Goal: Complete application form: Complete application form

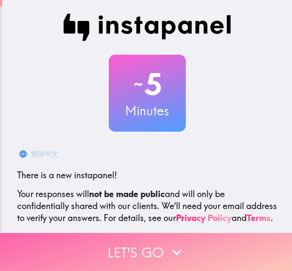
click at [116, 241] on button "Let's go" at bounding box center [146, 252] width 292 height 38
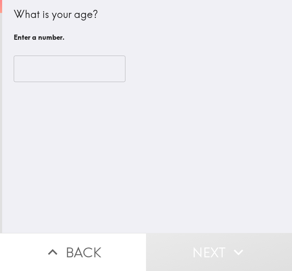
click at [37, 65] on input "number" at bounding box center [70, 69] width 112 height 27
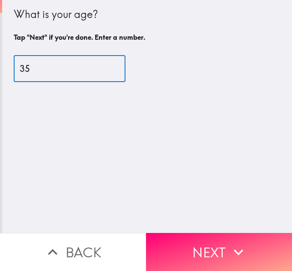
type input "35"
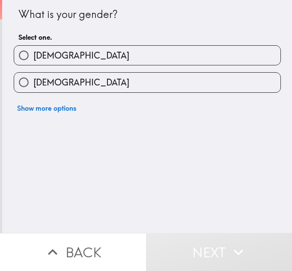
click at [34, 77] on label "[DEMOGRAPHIC_DATA]" at bounding box center [147, 82] width 266 height 19
click at [33, 77] on input "[DEMOGRAPHIC_DATA]" at bounding box center [23, 82] width 19 height 19
radio input "true"
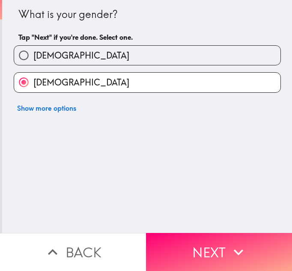
drag, startPoint x: 197, startPoint y: 249, endPoint x: 188, endPoint y: 223, distance: 27.9
click at [196, 247] on button "Next" at bounding box center [219, 252] width 146 height 38
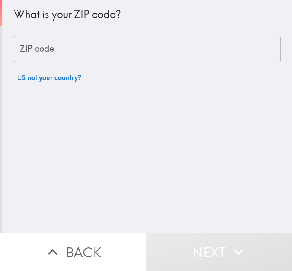
click at [51, 58] on input "ZIP code" at bounding box center [147, 49] width 267 height 27
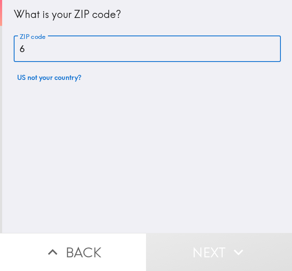
type input "60619"
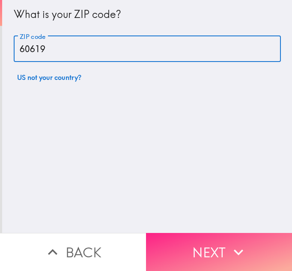
click at [211, 243] on button "Next" at bounding box center [219, 252] width 146 height 38
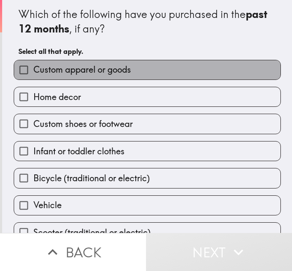
drag, startPoint x: 104, startPoint y: 71, endPoint x: 107, endPoint y: 96, distance: 25.4
click at [104, 71] on span "Custom apparel or goods" at bounding box center [82, 70] width 98 height 12
click at [33, 71] on input "Custom apparel or goods" at bounding box center [23, 69] width 19 height 19
checkbox input "true"
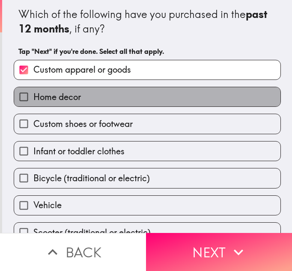
click at [107, 102] on label "Home decor" at bounding box center [147, 96] width 266 height 19
click at [33, 102] on input "Home decor" at bounding box center [23, 96] width 19 height 19
checkbox input "true"
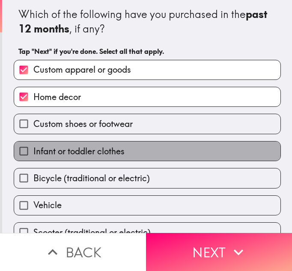
click at [124, 151] on label "Infant or toddler clothes" at bounding box center [147, 151] width 266 height 19
click at [33, 151] on input "Infant or toddler clothes" at bounding box center [23, 151] width 19 height 19
checkbox input "true"
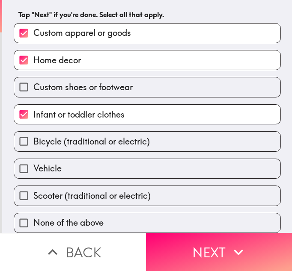
scroll to position [0, 0]
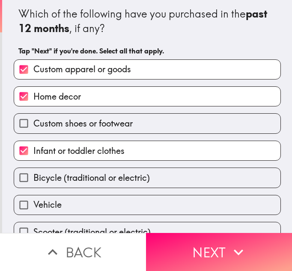
click at [158, 184] on label "Bicycle (traditional or electric)" at bounding box center [147, 177] width 266 height 19
click at [33, 184] on input "Bicycle (traditional or electric)" at bounding box center [23, 177] width 19 height 19
checkbox input "true"
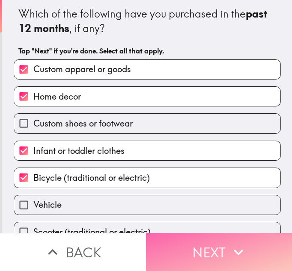
click at [204, 243] on button "Next" at bounding box center [219, 252] width 146 height 38
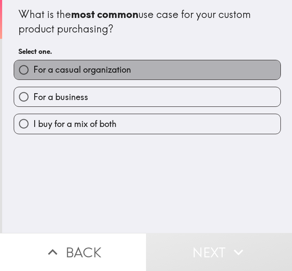
click at [95, 68] on span "For a casual organization" at bounding box center [82, 70] width 98 height 12
click at [33, 68] on input "For a casual organization" at bounding box center [23, 69] width 19 height 19
radio input "true"
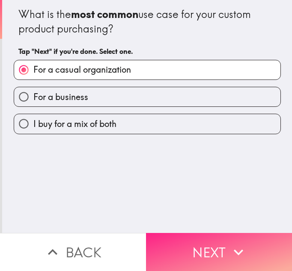
click at [209, 233] on button "Next" at bounding box center [219, 252] width 146 height 38
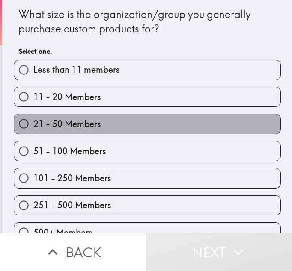
click at [76, 118] on label "21 - 50 Members" at bounding box center [147, 123] width 266 height 19
click at [33, 118] on input "21 - 50 Members" at bounding box center [23, 123] width 19 height 19
radio input "true"
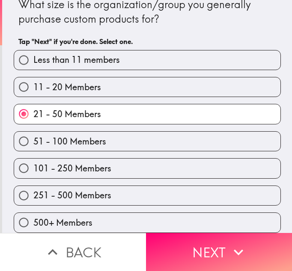
scroll to position [16, 0]
click at [96, 222] on label "500+ Members" at bounding box center [147, 222] width 266 height 19
click at [33, 222] on input "500+ Members" at bounding box center [23, 222] width 19 height 19
radio input "true"
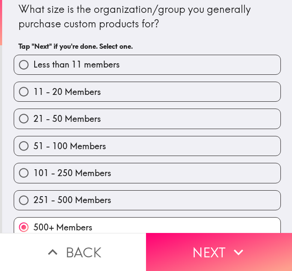
scroll to position [0, 0]
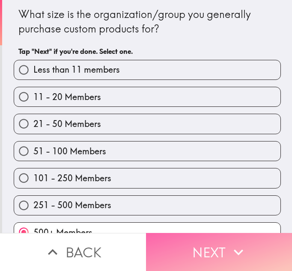
click at [198, 242] on button "Next" at bounding box center [219, 252] width 146 height 38
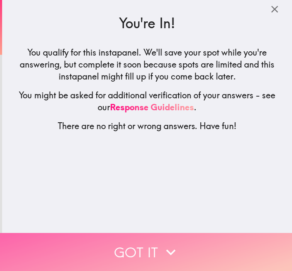
click at [144, 244] on button "Got it" at bounding box center [146, 252] width 292 height 38
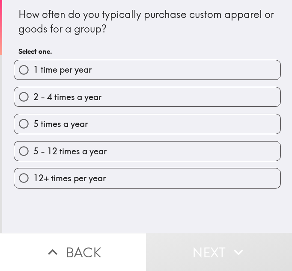
click at [89, 98] on span "2 - 4 times a year" at bounding box center [67, 97] width 68 height 12
click at [33, 98] on input "2 - 4 times a year" at bounding box center [23, 96] width 19 height 19
radio input "true"
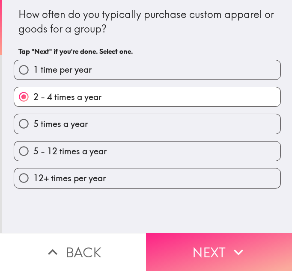
click at [172, 240] on button "Next" at bounding box center [219, 252] width 146 height 38
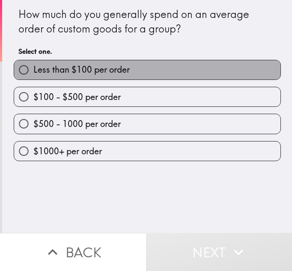
click at [99, 76] on label "Less than $100 per order" at bounding box center [147, 69] width 266 height 19
click at [33, 76] on input "Less than $100 per order" at bounding box center [23, 69] width 19 height 19
radio input "true"
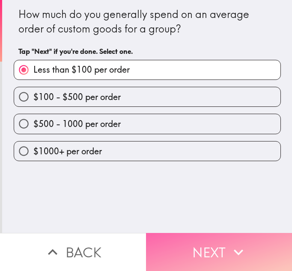
click at [200, 249] on button "Next" at bounding box center [219, 252] width 146 height 38
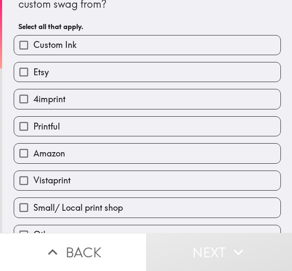
scroll to position [43, 0]
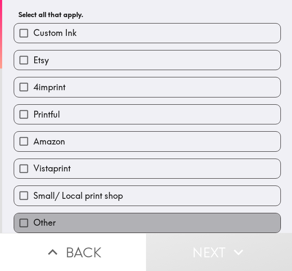
click at [105, 221] on label "Other" at bounding box center [147, 223] width 266 height 19
click at [33, 221] on input "Other" at bounding box center [23, 223] width 19 height 19
checkbox input "true"
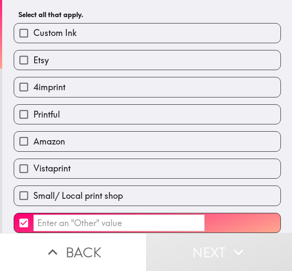
click at [130, 217] on input "​" at bounding box center [118, 223] width 171 height 17
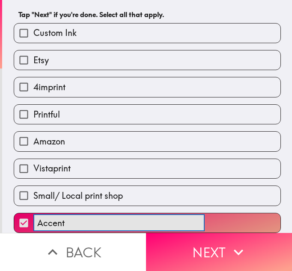
click at [14, 214] on button "Accent ​" at bounding box center [147, 223] width 266 height 19
type input "Accent Care"
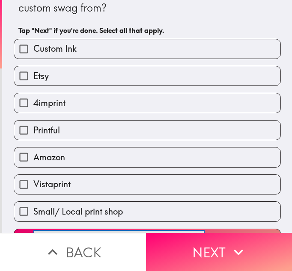
scroll to position [0, 0]
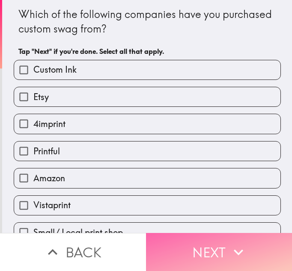
click at [188, 252] on button "Next" at bounding box center [219, 252] width 146 height 38
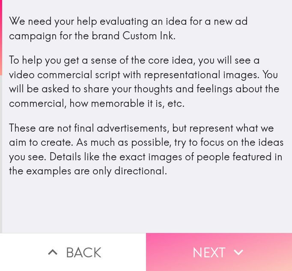
click at [208, 248] on button "Next" at bounding box center [219, 252] width 146 height 38
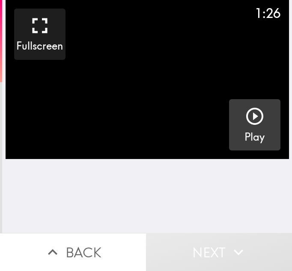
click at [247, 112] on icon "button" at bounding box center [254, 116] width 21 height 21
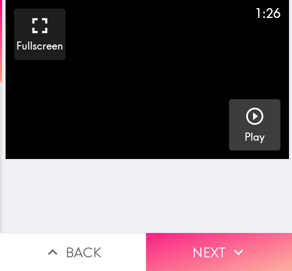
click at [176, 242] on button "Next" at bounding box center [219, 252] width 146 height 38
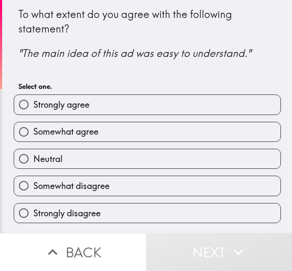
click at [69, 126] on span "Somewhat agree" at bounding box center [65, 132] width 65 height 12
click at [33, 126] on input "Somewhat agree" at bounding box center [23, 131] width 19 height 19
radio input "true"
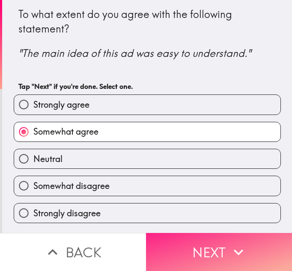
click at [177, 235] on button "Next" at bounding box center [219, 252] width 146 height 38
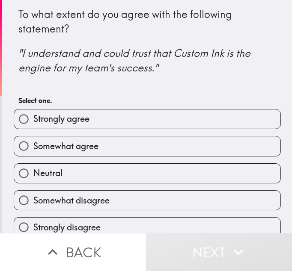
click at [95, 149] on label "Somewhat agree" at bounding box center [147, 146] width 266 height 19
click at [33, 149] on input "Somewhat agree" at bounding box center [23, 146] width 19 height 19
radio input "true"
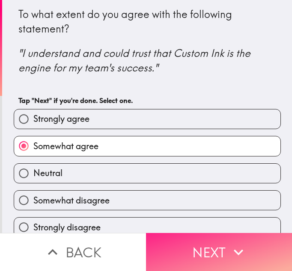
click at [205, 253] on button "Next" at bounding box center [219, 252] width 146 height 38
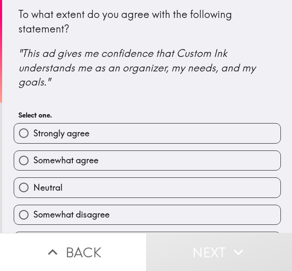
click at [87, 160] on span "Somewhat agree" at bounding box center [65, 161] width 65 height 12
click at [33, 160] on input "Somewhat agree" at bounding box center [23, 160] width 19 height 19
radio input "true"
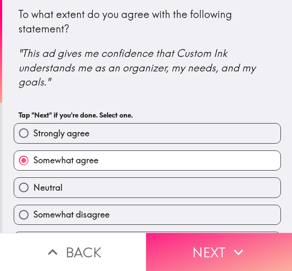
click at [229, 243] on icon "button" at bounding box center [238, 252] width 19 height 19
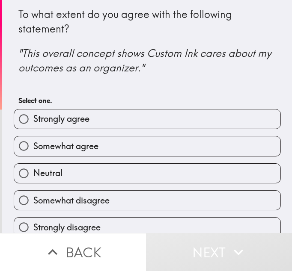
drag, startPoint x: 89, startPoint y: 143, endPoint x: 143, endPoint y: 200, distance: 79.3
click at [89, 143] on span "Somewhat agree" at bounding box center [65, 146] width 65 height 12
click at [33, 143] on input "Somewhat agree" at bounding box center [23, 146] width 19 height 19
radio input "true"
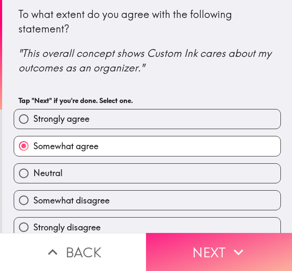
click at [190, 243] on button "Next" at bounding box center [219, 252] width 146 height 38
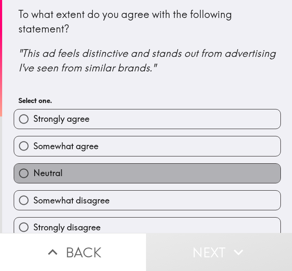
drag, startPoint x: 87, startPoint y: 170, endPoint x: 93, endPoint y: 178, distance: 10.1
click at [87, 170] on label "Neutral" at bounding box center [147, 173] width 266 height 19
click at [33, 170] on input "Neutral" at bounding box center [23, 173] width 19 height 19
radio input "true"
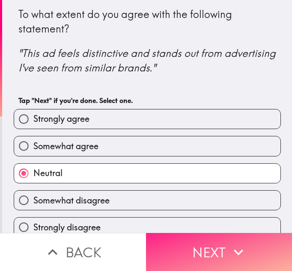
click at [201, 251] on button "Next" at bounding box center [219, 252] width 146 height 38
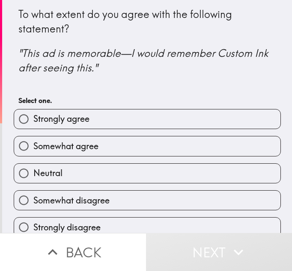
drag, startPoint x: 112, startPoint y: 195, endPoint x: 125, endPoint y: 210, distance: 19.7
click at [112, 196] on label "Somewhat disagree" at bounding box center [147, 200] width 266 height 19
click at [33, 196] on input "Somewhat disagree" at bounding box center [23, 200] width 19 height 19
radio input "true"
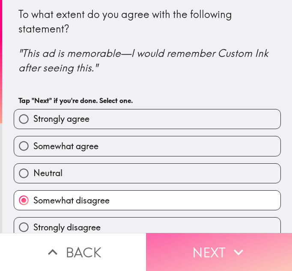
click at [193, 244] on button "Next" at bounding box center [219, 252] width 146 height 38
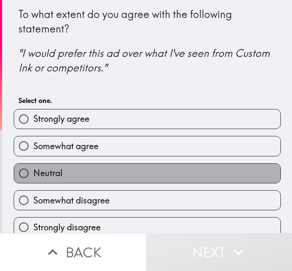
click at [128, 175] on label "Neutral" at bounding box center [147, 173] width 266 height 19
click at [33, 175] on input "Neutral" at bounding box center [23, 173] width 19 height 19
radio input "true"
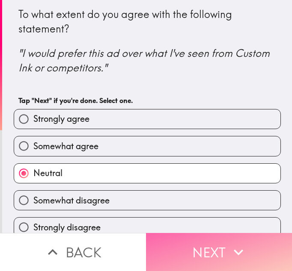
click at [199, 249] on button "Next" at bounding box center [219, 252] width 146 height 38
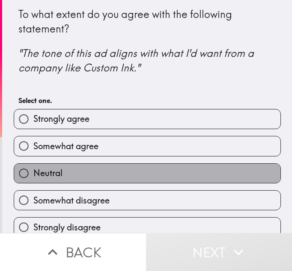
drag, startPoint x: 115, startPoint y: 176, endPoint x: 119, endPoint y: 182, distance: 7.4
click at [115, 176] on label "Neutral" at bounding box center [147, 173] width 266 height 19
click at [33, 176] on input "Neutral" at bounding box center [23, 173] width 19 height 19
radio input "true"
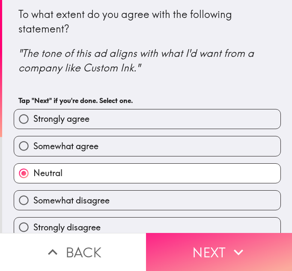
click at [193, 239] on button "Next" at bounding box center [219, 252] width 146 height 38
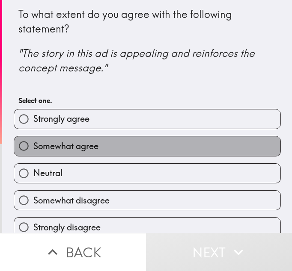
drag, startPoint x: 83, startPoint y: 146, endPoint x: 84, endPoint y: 150, distance: 4.5
click at [83, 148] on span "Somewhat agree" at bounding box center [65, 146] width 65 height 12
click at [33, 148] on input "Somewhat agree" at bounding box center [23, 146] width 19 height 19
radio input "true"
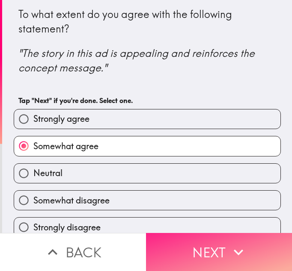
click at [209, 260] on button "Next" at bounding box center [219, 252] width 146 height 38
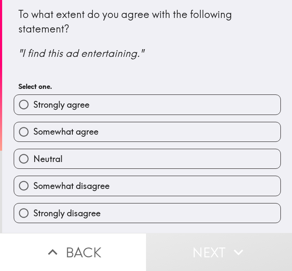
drag, startPoint x: 106, startPoint y: 180, endPoint x: 118, endPoint y: 198, distance: 21.6
click at [106, 180] on label "Somewhat disagree" at bounding box center [147, 185] width 266 height 19
click at [33, 180] on input "Somewhat disagree" at bounding box center [23, 185] width 19 height 19
radio input "true"
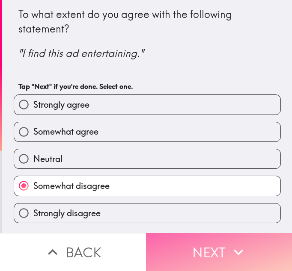
click at [195, 244] on button "Next" at bounding box center [219, 252] width 146 height 38
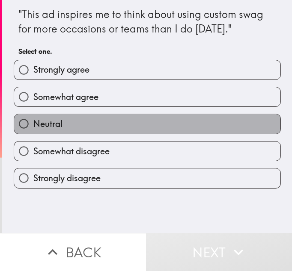
click at [91, 122] on label "Neutral" at bounding box center [147, 123] width 266 height 19
click at [33, 122] on input "Neutral" at bounding box center [23, 123] width 19 height 19
radio input "true"
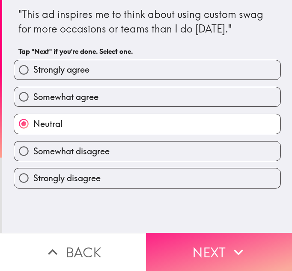
click at [188, 234] on button "Next" at bounding box center [219, 252] width 146 height 38
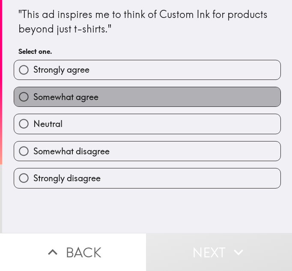
drag, startPoint x: 86, startPoint y: 99, endPoint x: 98, endPoint y: 112, distance: 17.6
click at [86, 100] on span "Somewhat agree" at bounding box center [65, 97] width 65 height 12
click at [33, 100] on input "Somewhat agree" at bounding box center [23, 96] width 19 height 19
radio input "true"
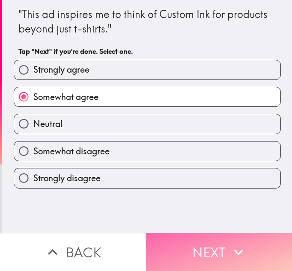
click at [179, 235] on button "Next" at bounding box center [219, 252] width 146 height 38
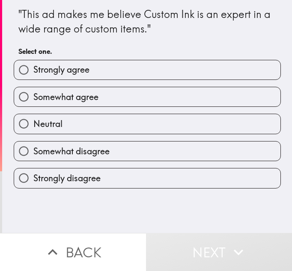
click at [90, 92] on span "Somewhat agree" at bounding box center [65, 97] width 65 height 12
click at [33, 92] on input "Somewhat agree" at bounding box center [23, 96] width 19 height 19
radio input "true"
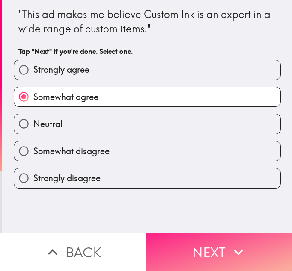
click at [181, 251] on button "Next" at bounding box center [219, 252] width 146 height 38
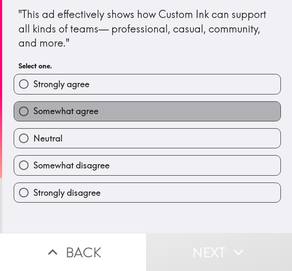
click at [86, 113] on span "Somewhat agree" at bounding box center [65, 111] width 65 height 12
click at [33, 113] on input "Somewhat agree" at bounding box center [23, 111] width 19 height 19
radio input "true"
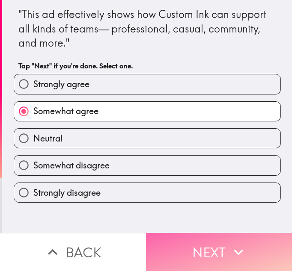
click at [204, 241] on button "Next" at bounding box center [219, 252] width 146 height 38
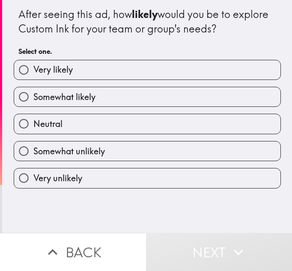
click at [104, 129] on label "Neutral" at bounding box center [147, 123] width 266 height 19
click at [33, 129] on input "Neutral" at bounding box center [23, 123] width 19 height 19
radio input "true"
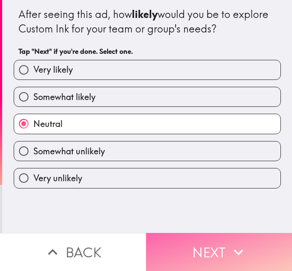
click at [198, 243] on button "Next" at bounding box center [219, 252] width 146 height 38
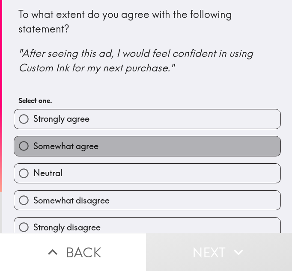
click at [117, 141] on label "Somewhat agree" at bounding box center [147, 146] width 266 height 19
click at [33, 141] on input "Somewhat agree" at bounding box center [23, 146] width 19 height 19
radio input "true"
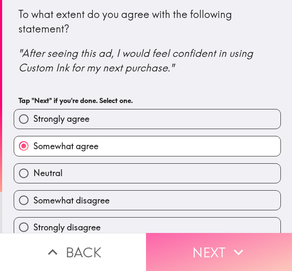
click at [208, 253] on button "Next" at bounding box center [219, 252] width 146 height 38
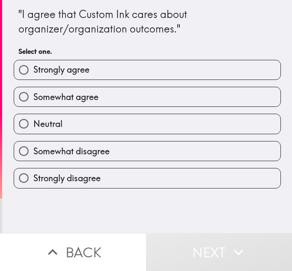
click at [75, 97] on span "Somewhat agree" at bounding box center [65, 97] width 65 height 12
click at [33, 97] on input "Somewhat agree" at bounding box center [23, 96] width 19 height 19
radio input "true"
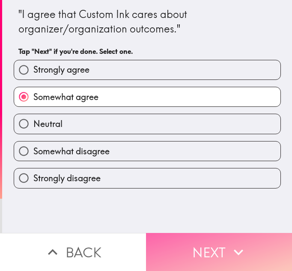
click at [202, 255] on button "Next" at bounding box center [219, 252] width 146 height 38
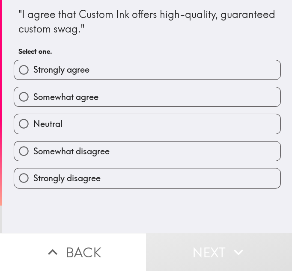
click at [139, 89] on label "Somewhat agree" at bounding box center [147, 96] width 266 height 19
click at [33, 89] on input "Somewhat agree" at bounding box center [23, 96] width 19 height 19
radio input "true"
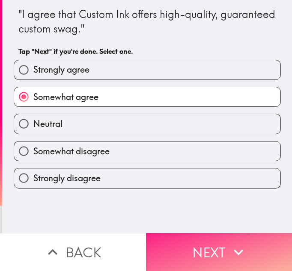
drag, startPoint x: 215, startPoint y: 242, endPoint x: 202, endPoint y: 232, distance: 17.1
click at [212, 240] on button "Next" at bounding box center [219, 252] width 146 height 38
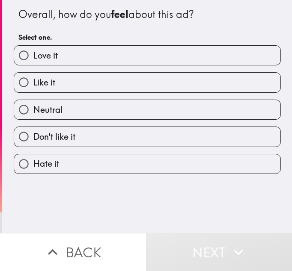
drag, startPoint x: 106, startPoint y: 113, endPoint x: 114, endPoint y: 128, distance: 17.0
click at [106, 113] on label "Neutral" at bounding box center [147, 109] width 266 height 19
click at [33, 113] on input "Neutral" at bounding box center [23, 109] width 19 height 19
radio input "true"
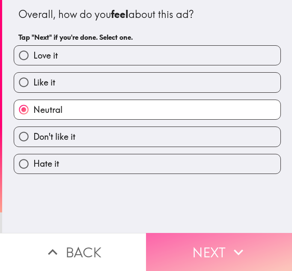
click at [217, 243] on button "Next" at bounding box center [219, 252] width 146 height 38
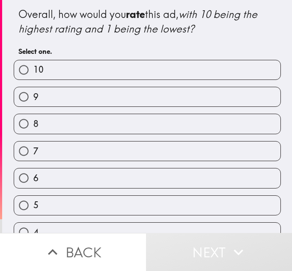
click at [119, 153] on label "7" at bounding box center [147, 151] width 266 height 19
click at [33, 153] on input "7" at bounding box center [23, 151] width 19 height 19
radio input "true"
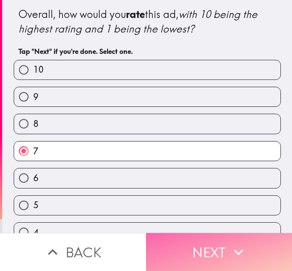
click at [198, 256] on button "Next" at bounding box center [219, 252] width 146 height 38
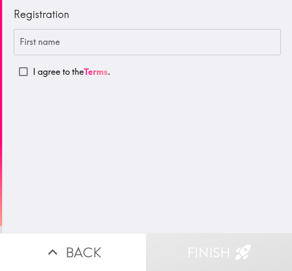
click at [46, 74] on p "I agree to the Terms ." at bounding box center [71, 72] width 77 height 12
click at [33, 74] on input "I agree to the Terms ." at bounding box center [23, 71] width 19 height 19
checkbox input "true"
click at [53, 39] on input "First name" at bounding box center [147, 42] width 267 height 27
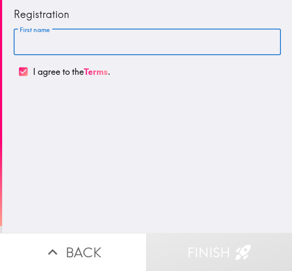
type input "[PERSON_NAME]"
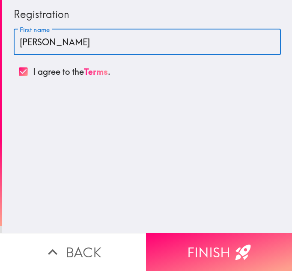
click at [213, 244] on button "Finish" at bounding box center [219, 252] width 146 height 38
